Goal: Task Accomplishment & Management: Use online tool/utility

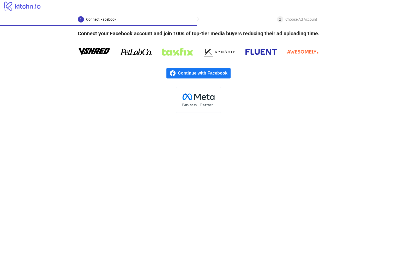
click at [192, 73] on span "Continue with Facebook" at bounding box center [204, 73] width 53 height 10
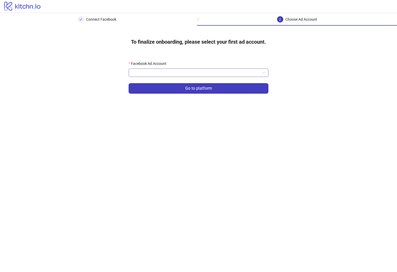
click at [195, 69] on input "Facebook Ad Account" at bounding box center [196, 73] width 129 height 8
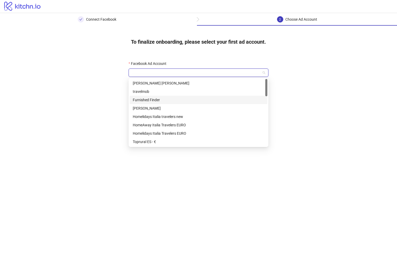
click at [172, 100] on div "Furnished Finder" at bounding box center [199, 100] width 132 height 6
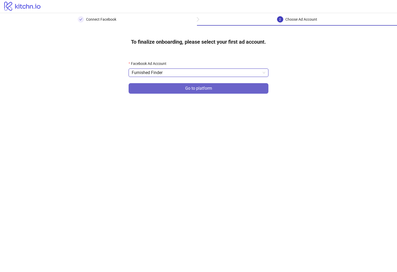
click at [178, 91] on button "Go to platform" at bounding box center [199, 88] width 140 height 10
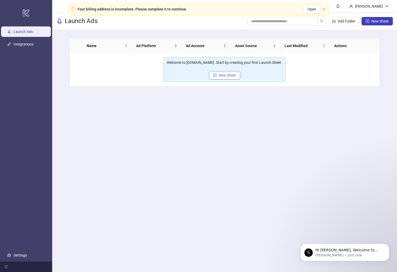
click at [228, 76] on span "New Sheet" at bounding box center [227, 75] width 17 height 4
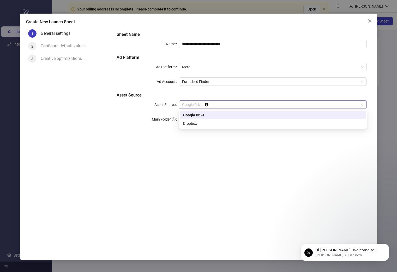
click at [201, 106] on span "Google Drive" at bounding box center [273, 105] width 182 height 8
click at [202, 105] on span "Google Drive" at bounding box center [273, 105] width 182 height 8
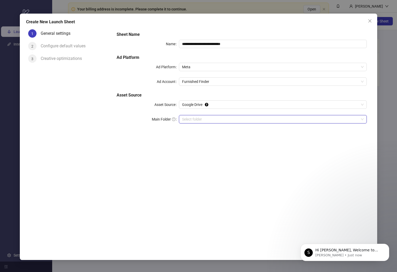
click at [196, 122] on input "Main Folder" at bounding box center [270, 119] width 177 height 8
click at [196, 120] on input "Main Folder" at bounding box center [270, 119] width 177 height 8
click at [369, 22] on icon "close" at bounding box center [370, 20] width 3 height 3
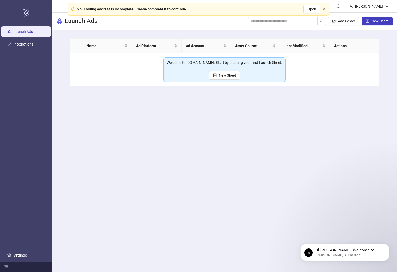
click at [369, 22] on icon "plus-square" at bounding box center [368, 21] width 4 height 4
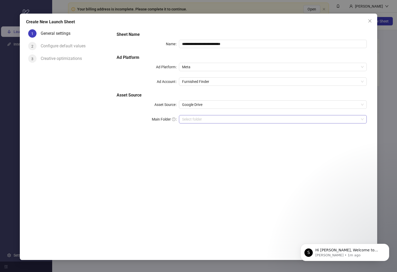
click at [203, 116] on input "Main Folder" at bounding box center [270, 119] width 177 height 8
click at [368, 22] on icon "close" at bounding box center [370, 21] width 4 height 4
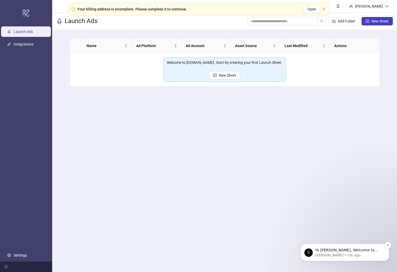
click at [328, 247] on div "Hi Ashley, Welcome to Kitchn.io! 🎉 You’re all set to start launching ads effort…" at bounding box center [349, 249] width 69 height 7
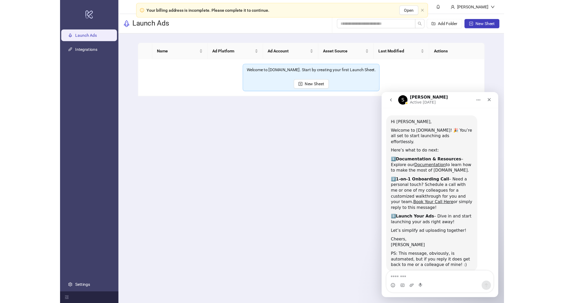
scroll to position [15, 0]
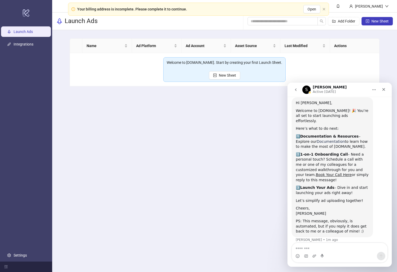
click at [322, 139] on link "Documentation" at bounding box center [331, 141] width 28 height 4
